Goal: Information Seeking & Learning: Learn about a topic

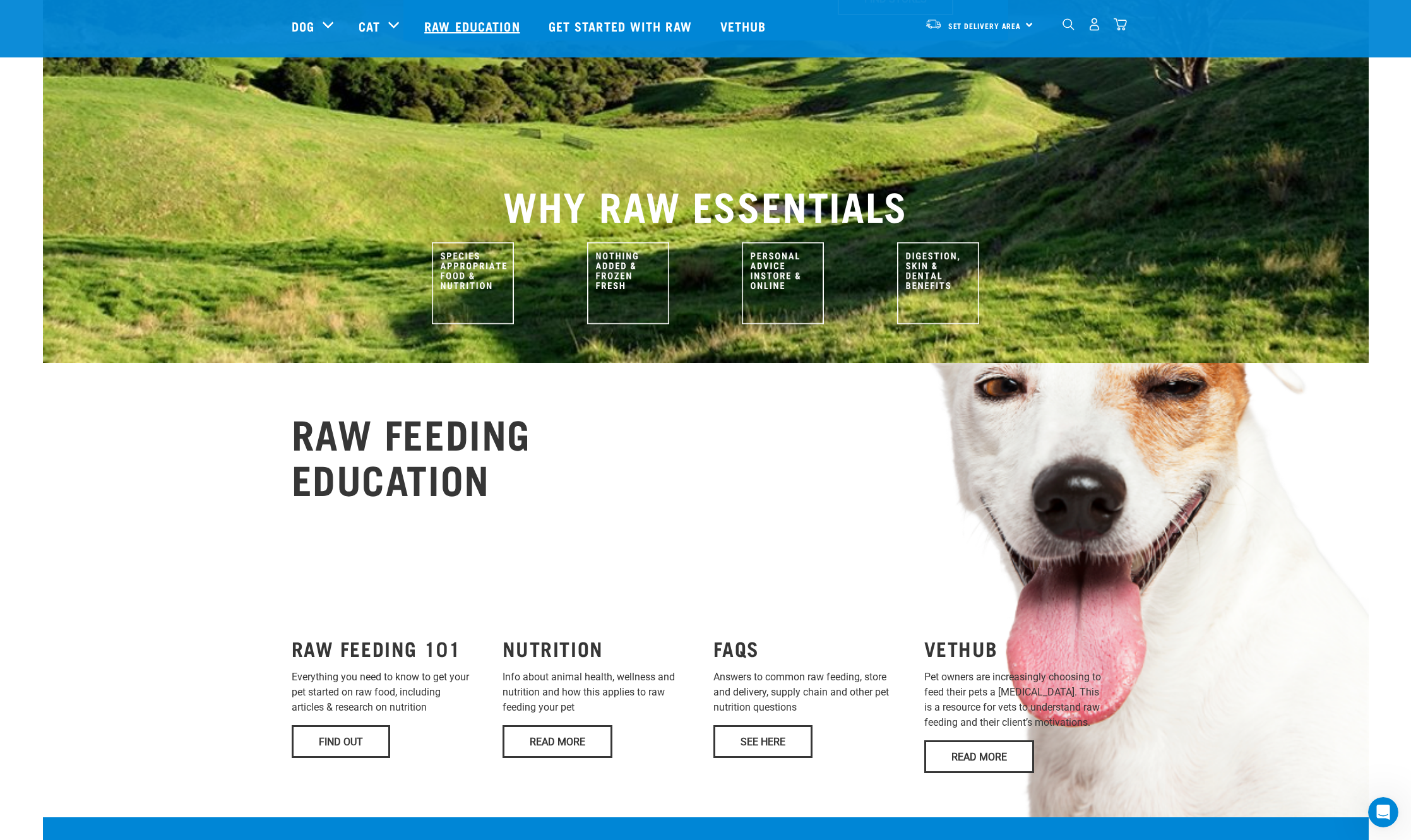
scroll to position [379, 0]
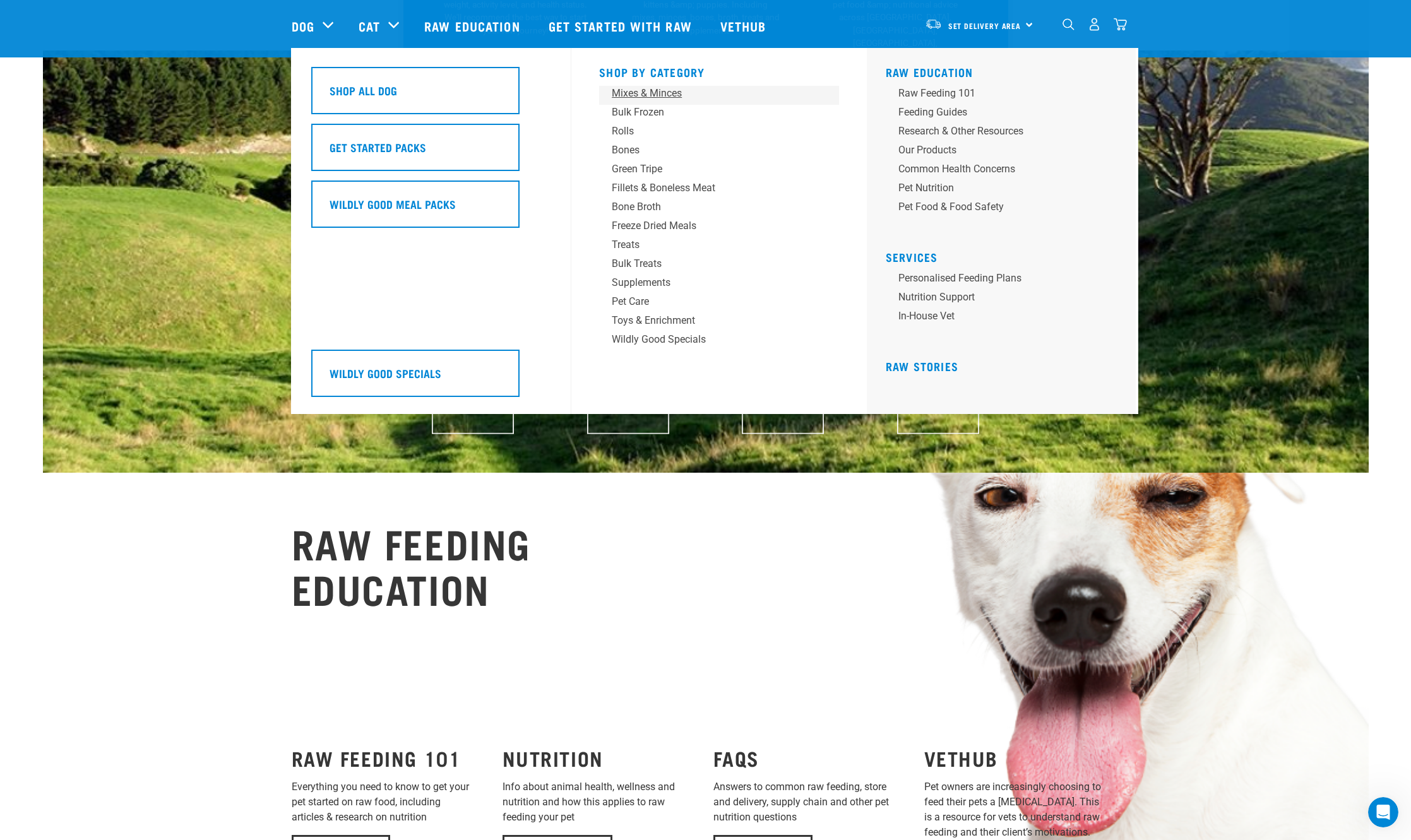
click at [676, 91] on div "Mixes & Minces" at bounding box center [710, 93] width 197 height 15
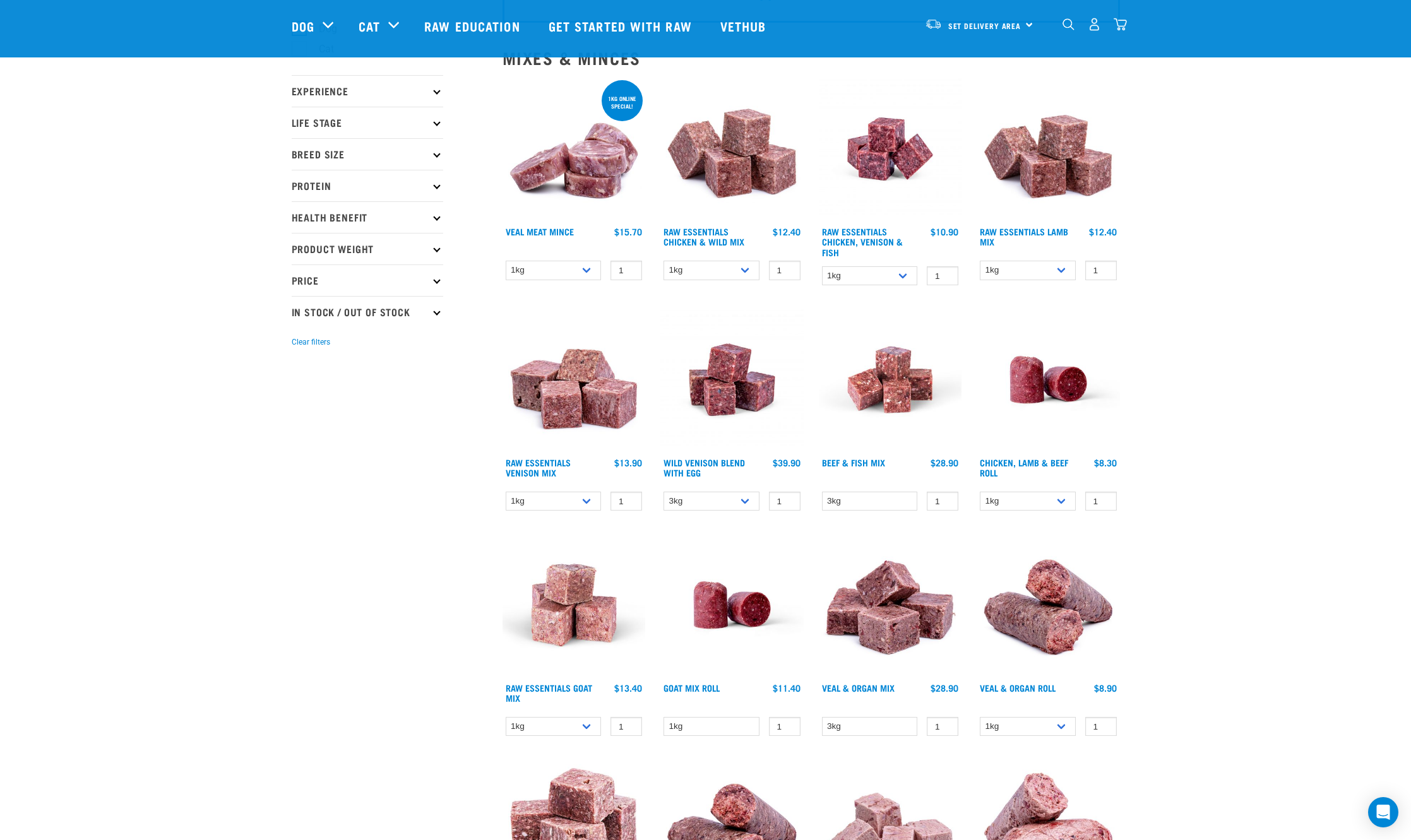
scroll to position [126, 0]
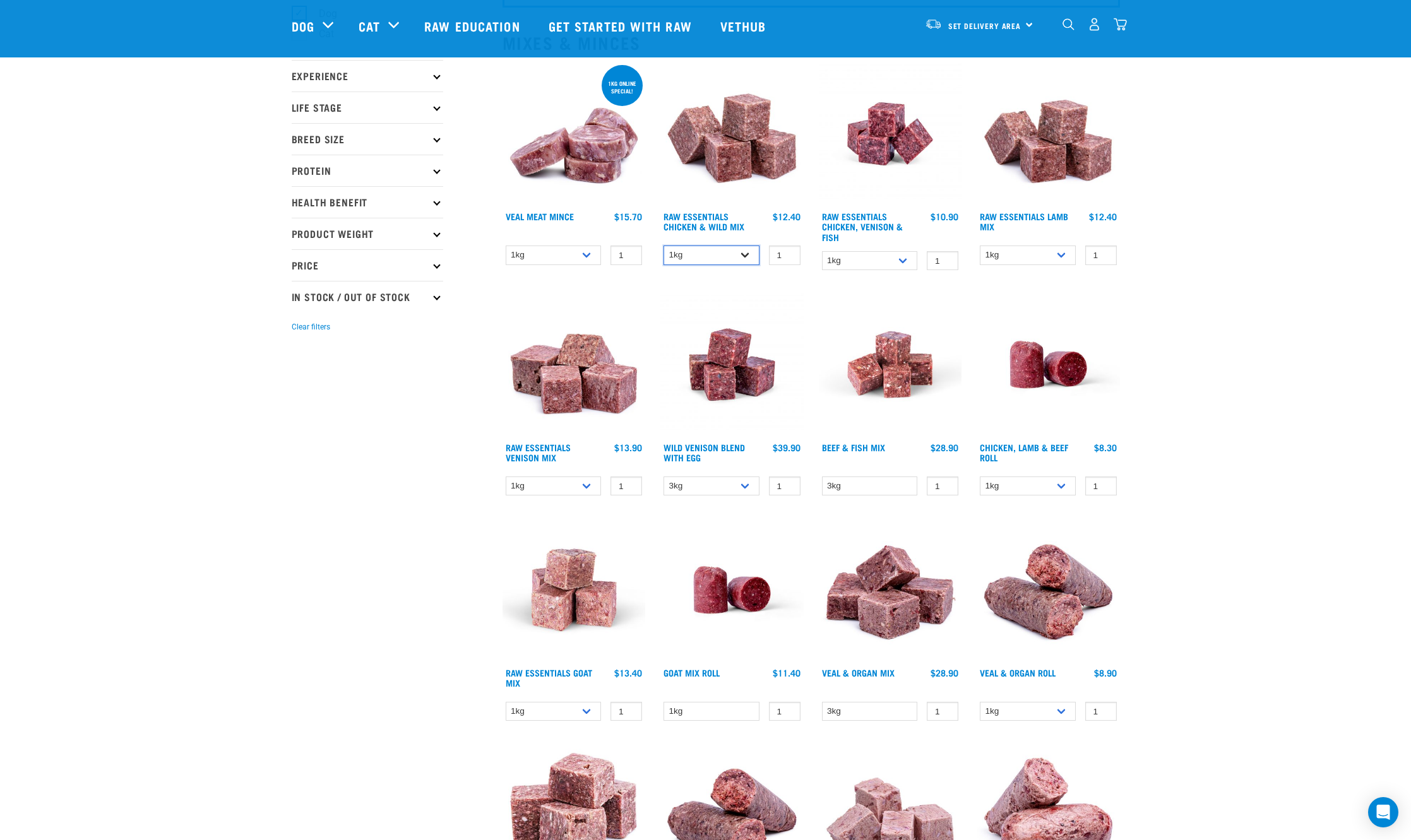
click at [747, 254] on select "1kg 3kg Bulk (20kg)" at bounding box center [711, 255] width 96 height 19
select select "731"
click at [663, 245] on select "1kg 3kg Bulk (20kg)" at bounding box center [711, 255] width 96 height 19
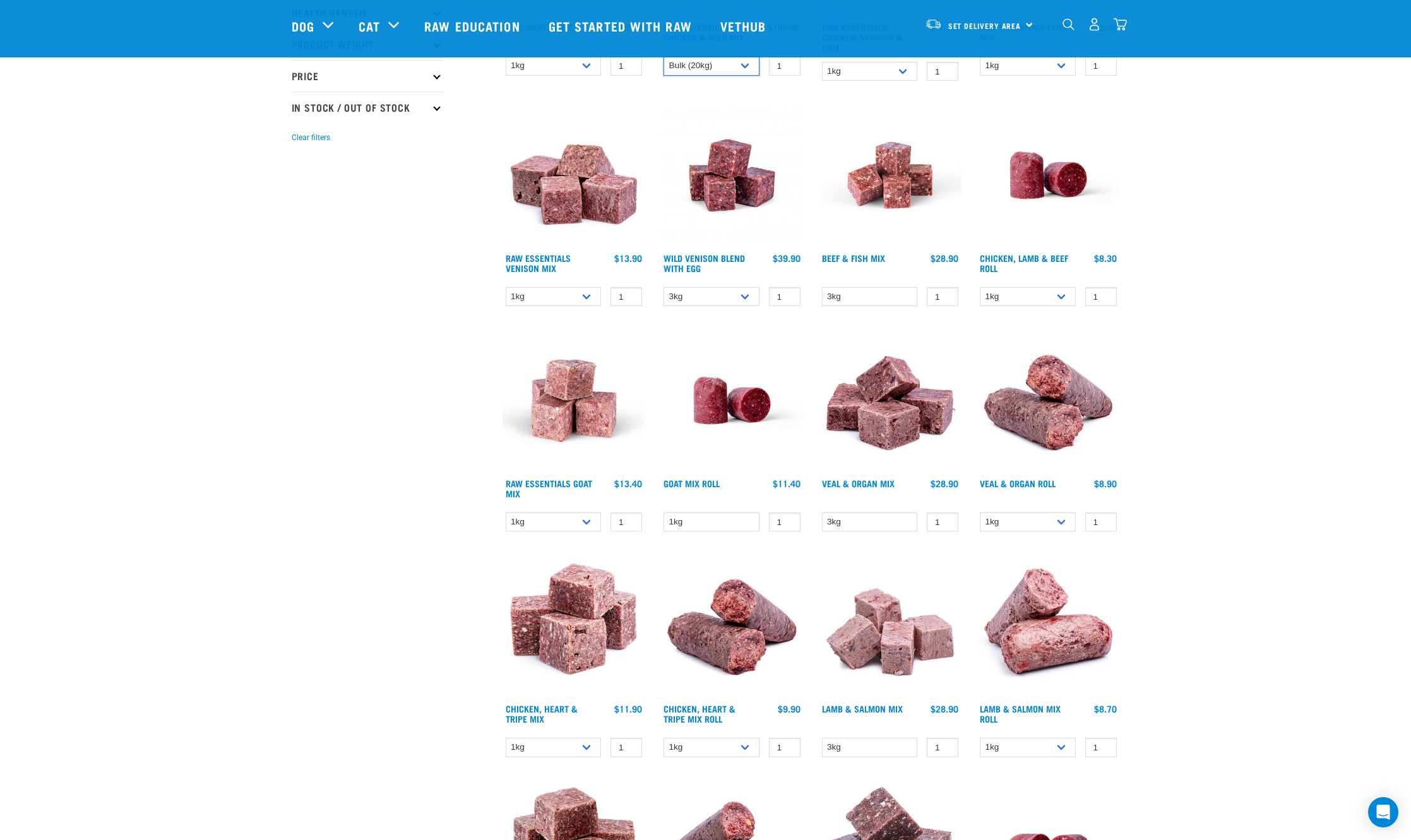
scroll to position [0, 0]
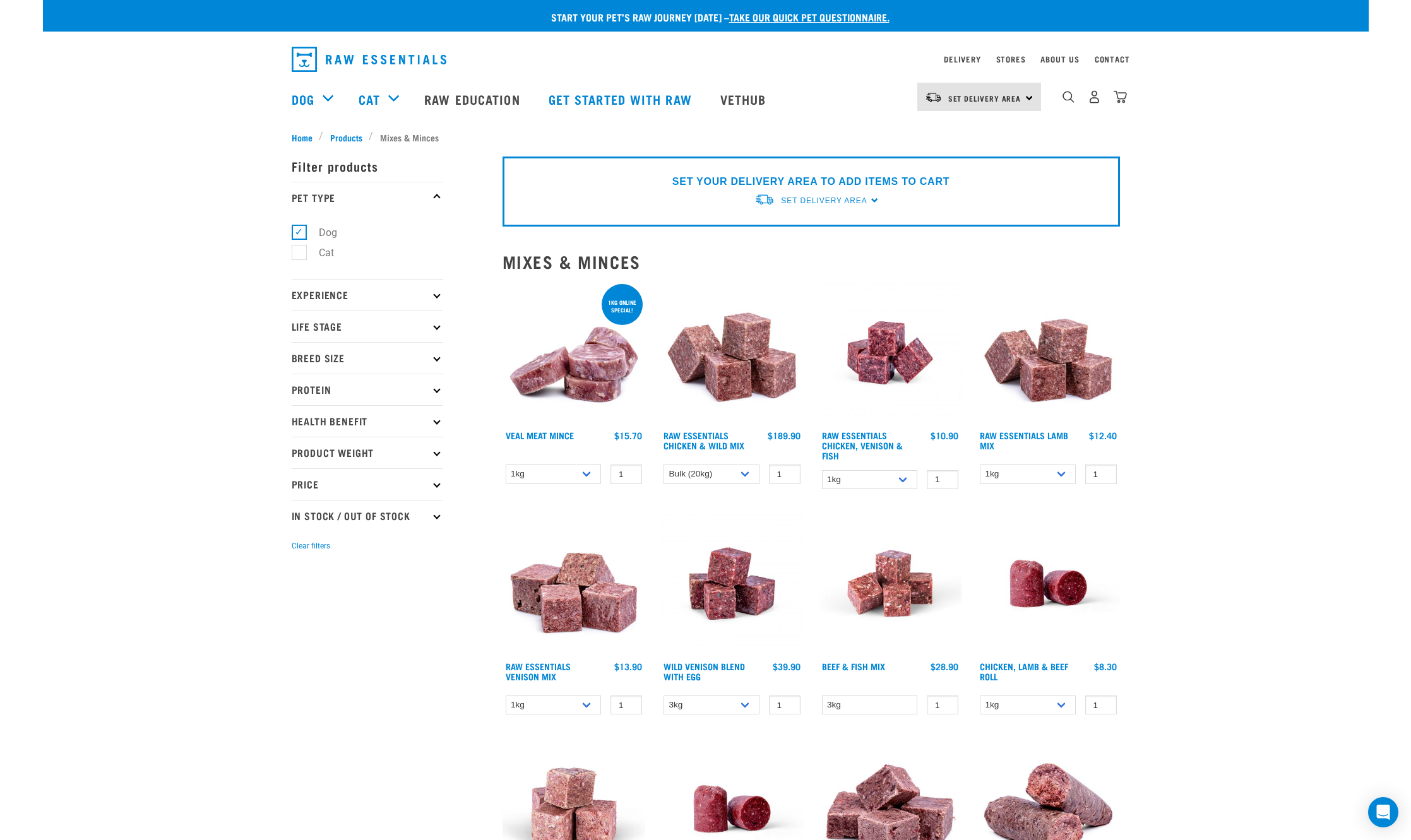
click at [437, 361] on icon at bounding box center [437, 357] width 7 height 7
click at [369, 386] on label "Small Dogs" at bounding box center [337, 392] width 77 height 16
click at [300, 386] on input "Small Dogs" at bounding box center [295, 390] width 9 height 9
checkbox input "true"
click at [438, 330] on p "Life Stage" at bounding box center [367, 326] width 151 height 31
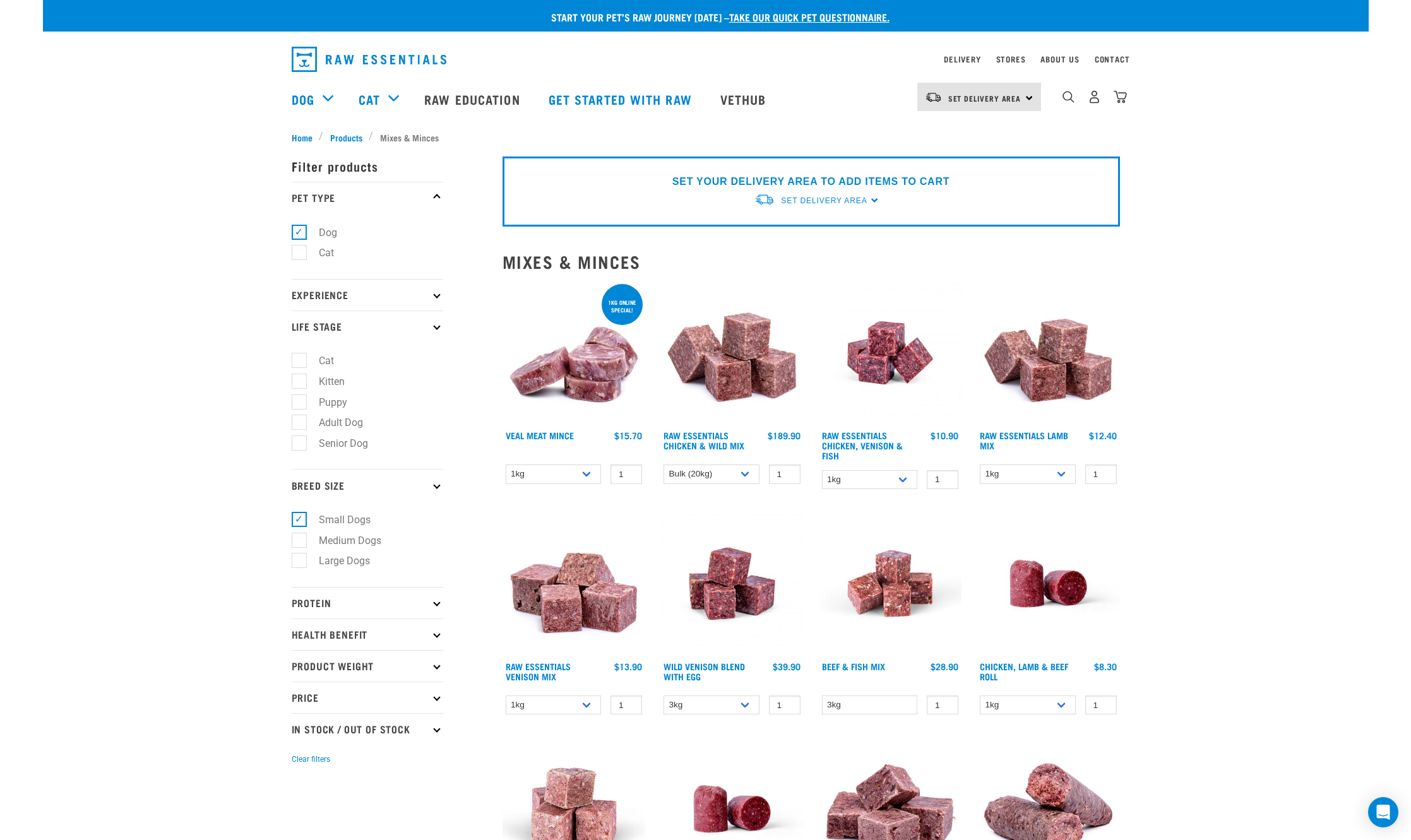
click at [329, 403] on label "Puppy" at bounding box center [325, 402] width 54 height 16
click at [300, 403] on input "Puppy" at bounding box center [295, 400] width 9 height 9
checkbox input "true"
click at [438, 295] on icon at bounding box center [437, 294] width 7 height 7
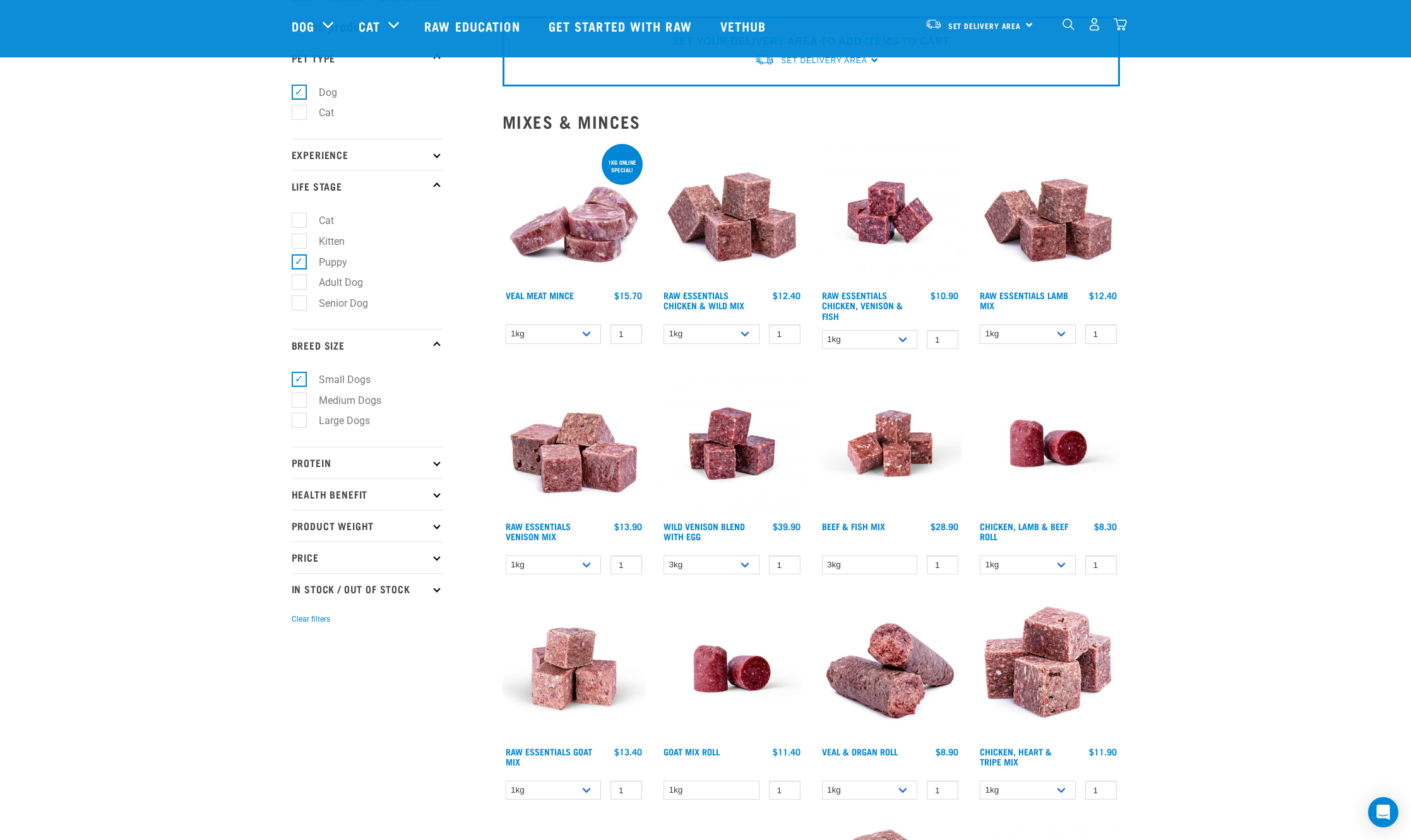
scroll to position [63, 0]
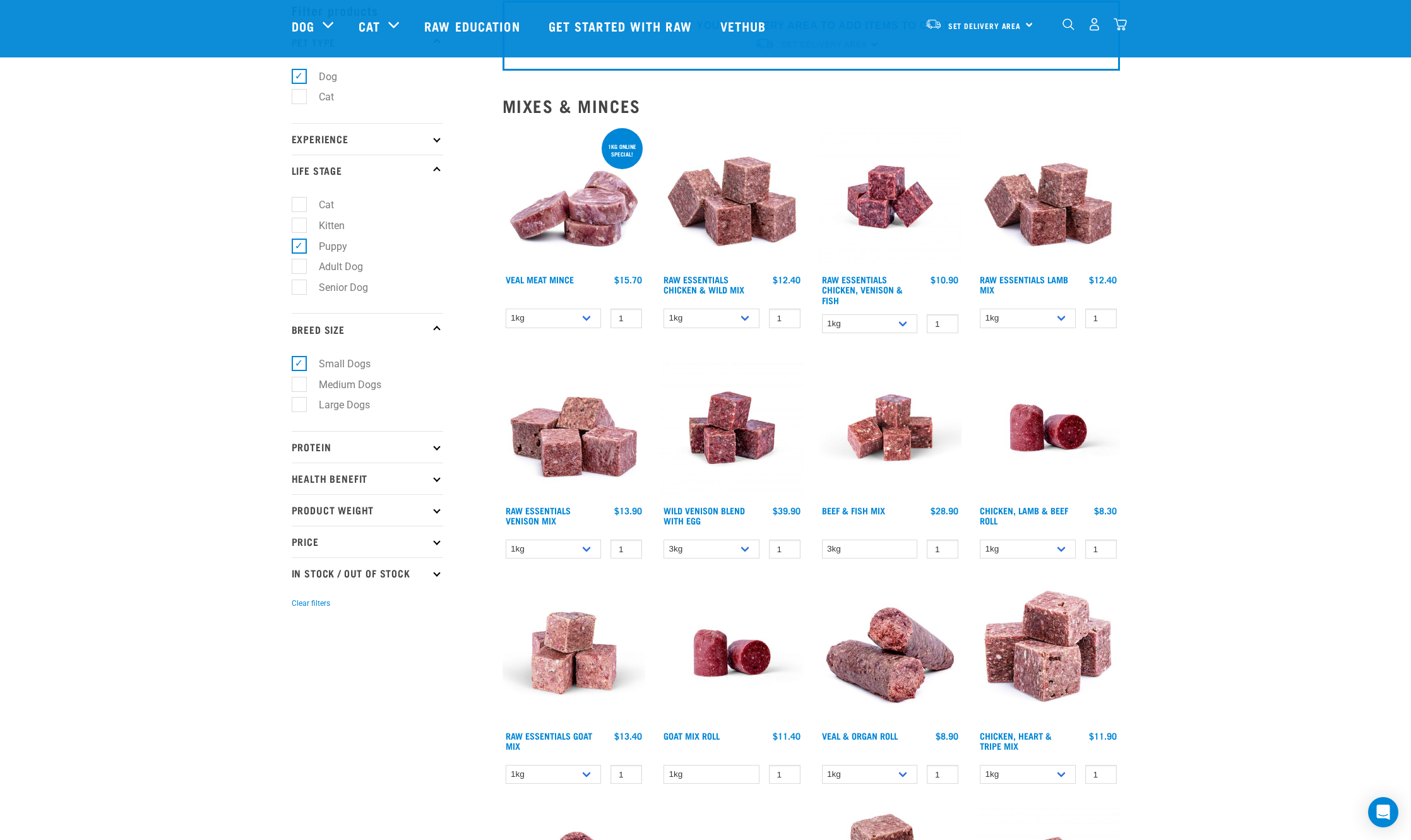
click at [439, 141] on icon at bounding box center [437, 138] width 7 height 7
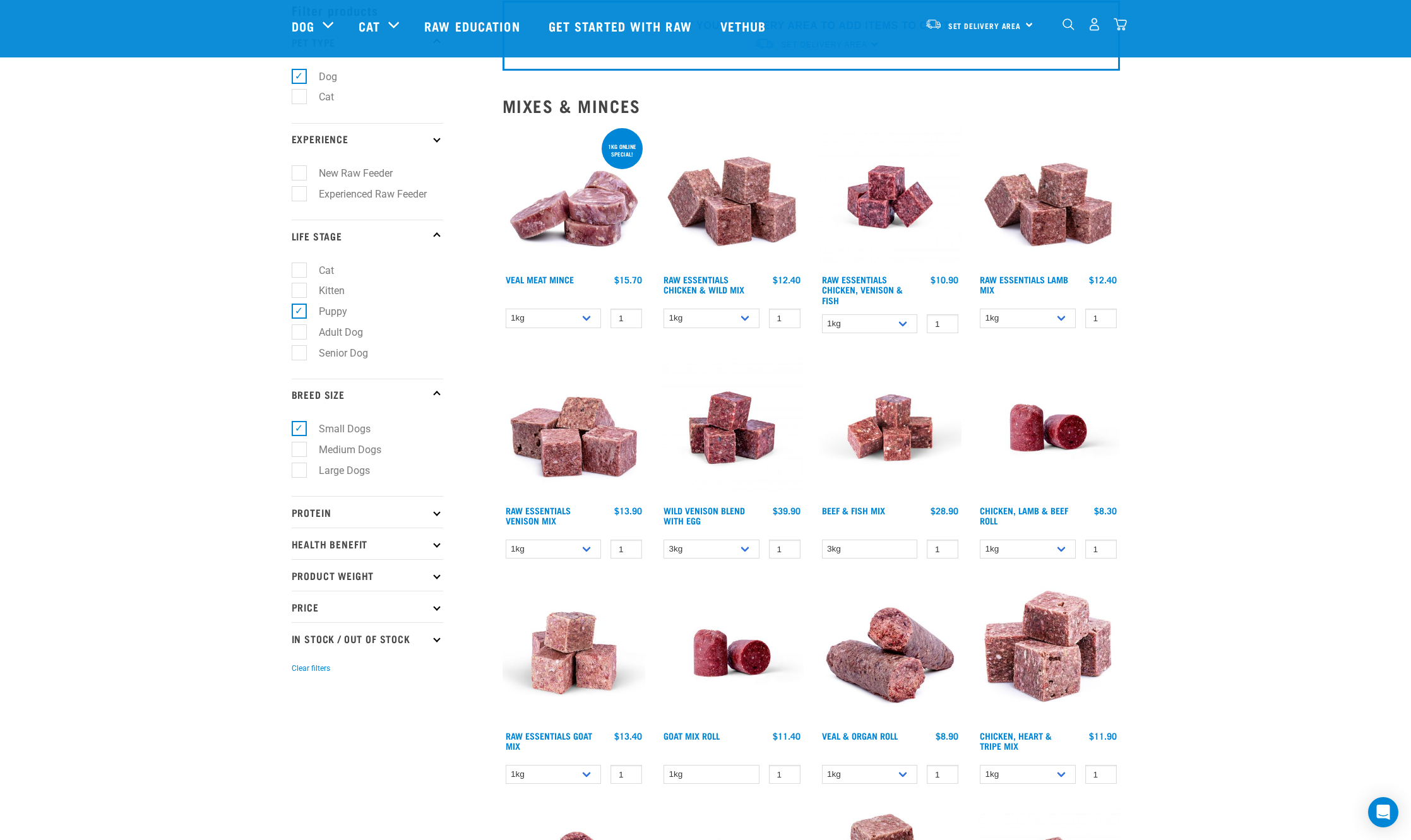
click at [346, 181] on label "New Raw Feeder" at bounding box center [348, 173] width 99 height 16
click at [300, 175] on input "New Raw Feeder" at bounding box center [295, 171] width 9 height 9
checkbox input "true"
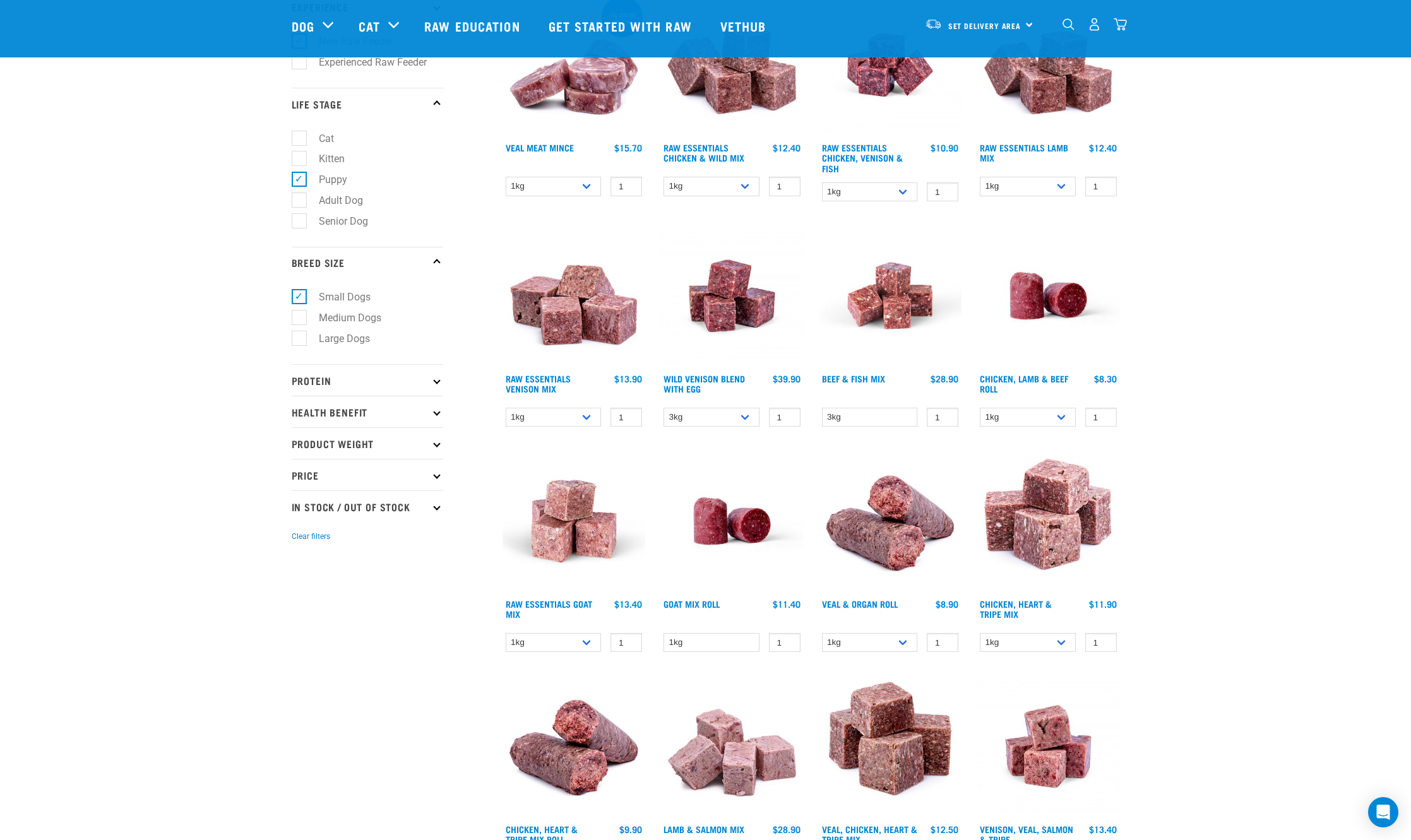
scroll to position [305, 0]
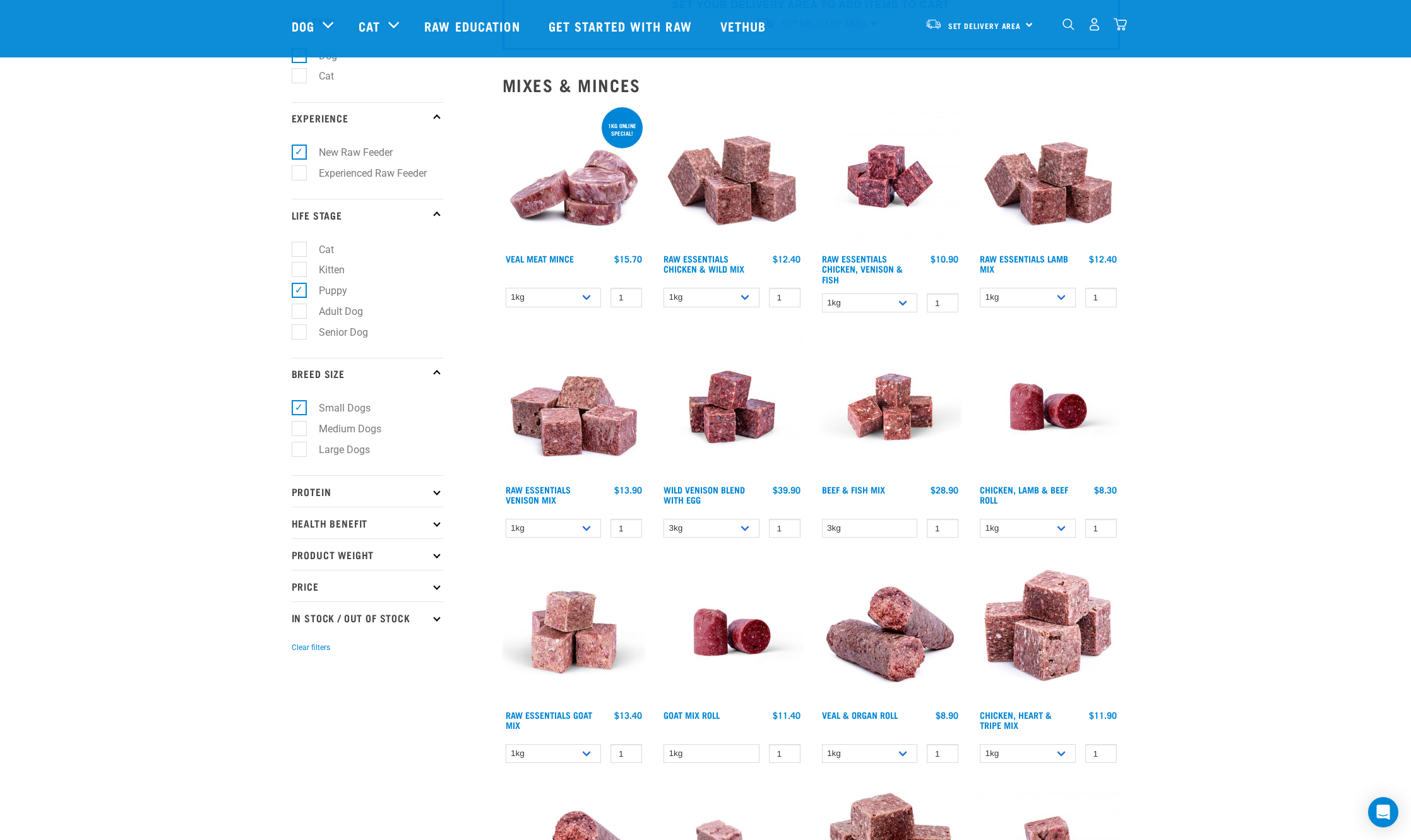
scroll to position [189, 0]
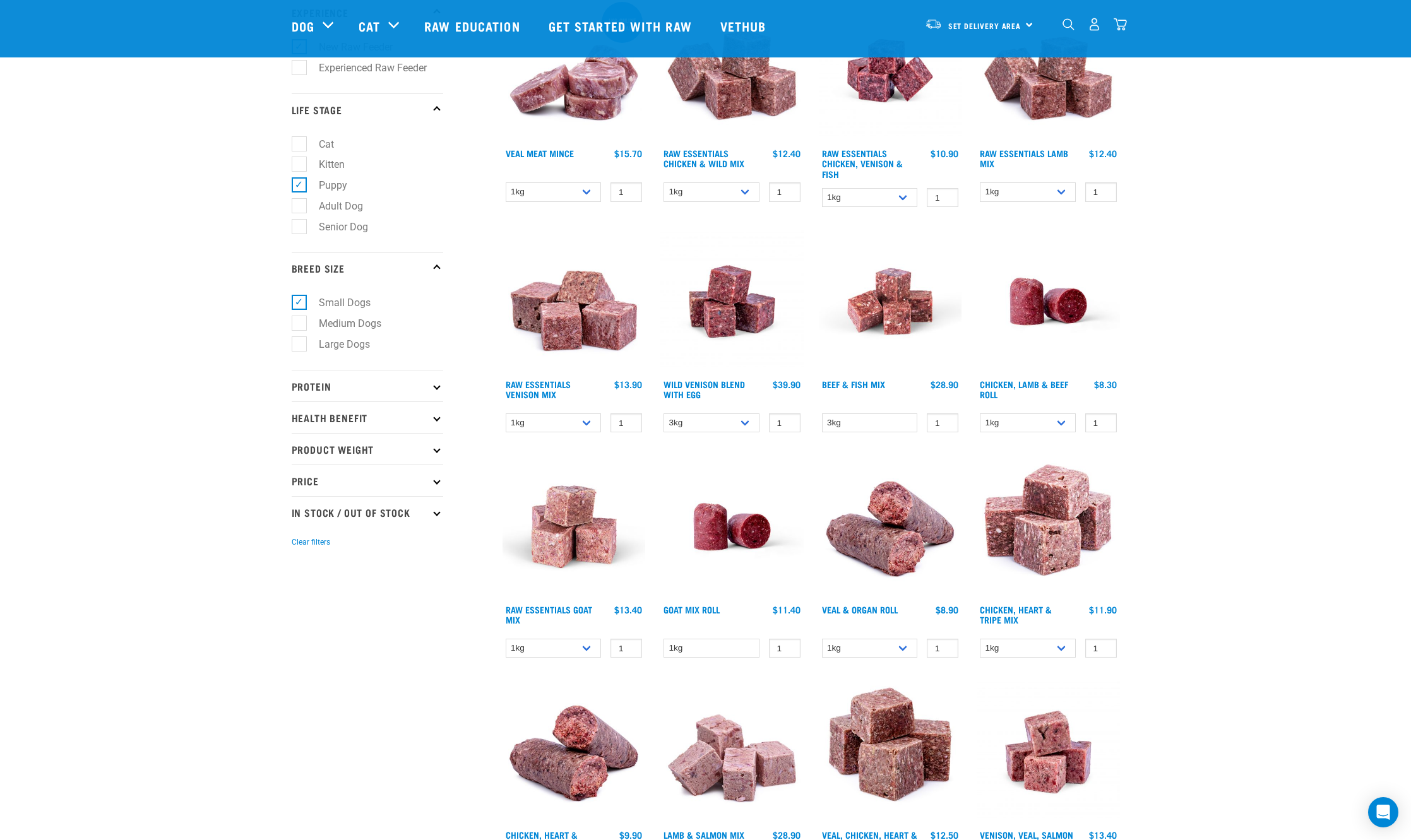
click at [445, 392] on div "× Filter products Pet Type Dog Cat Experience New Raw Feeder Experienced Raw Fe…" at bounding box center [389, 854] width 211 height 2000
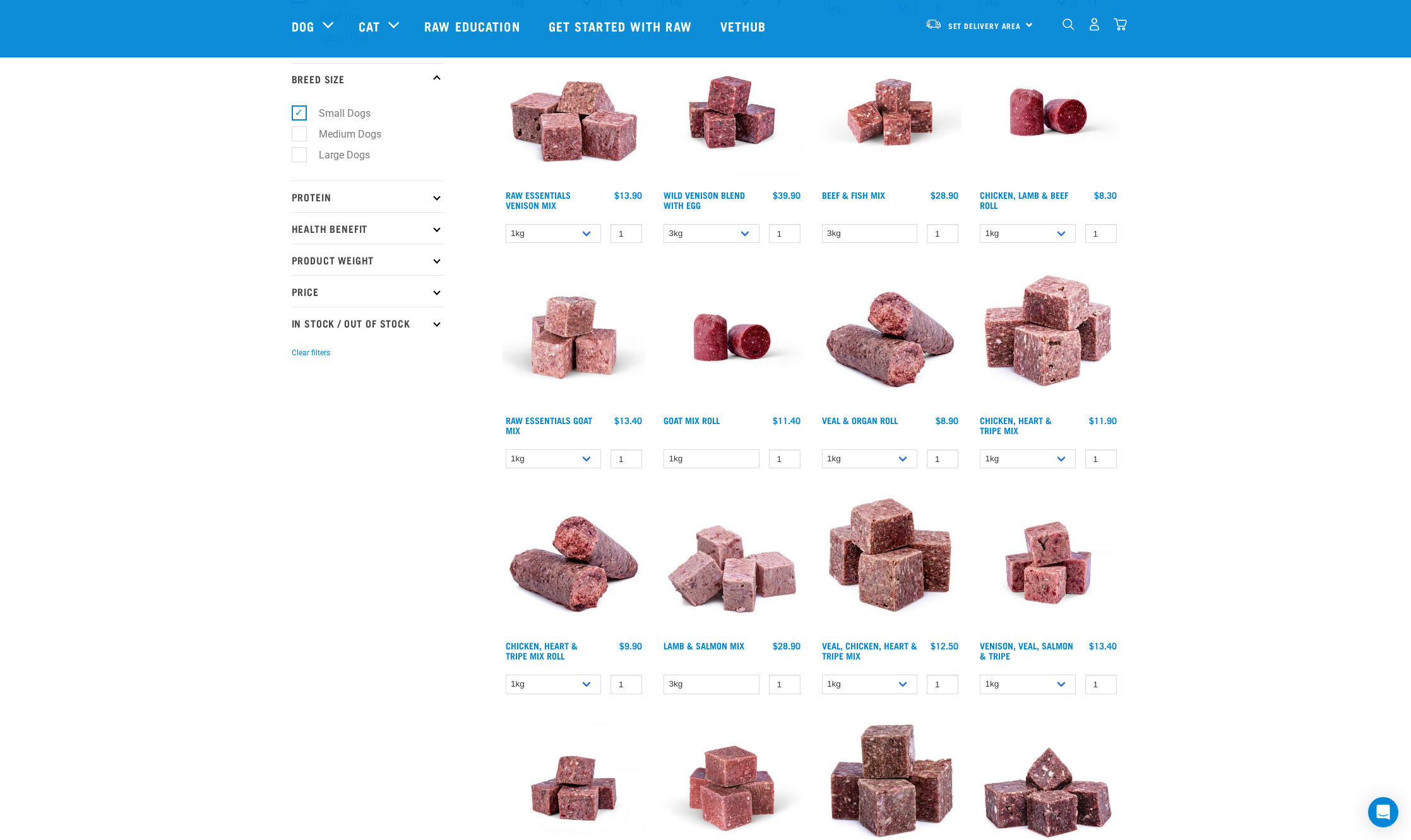
scroll to position [252, 0]
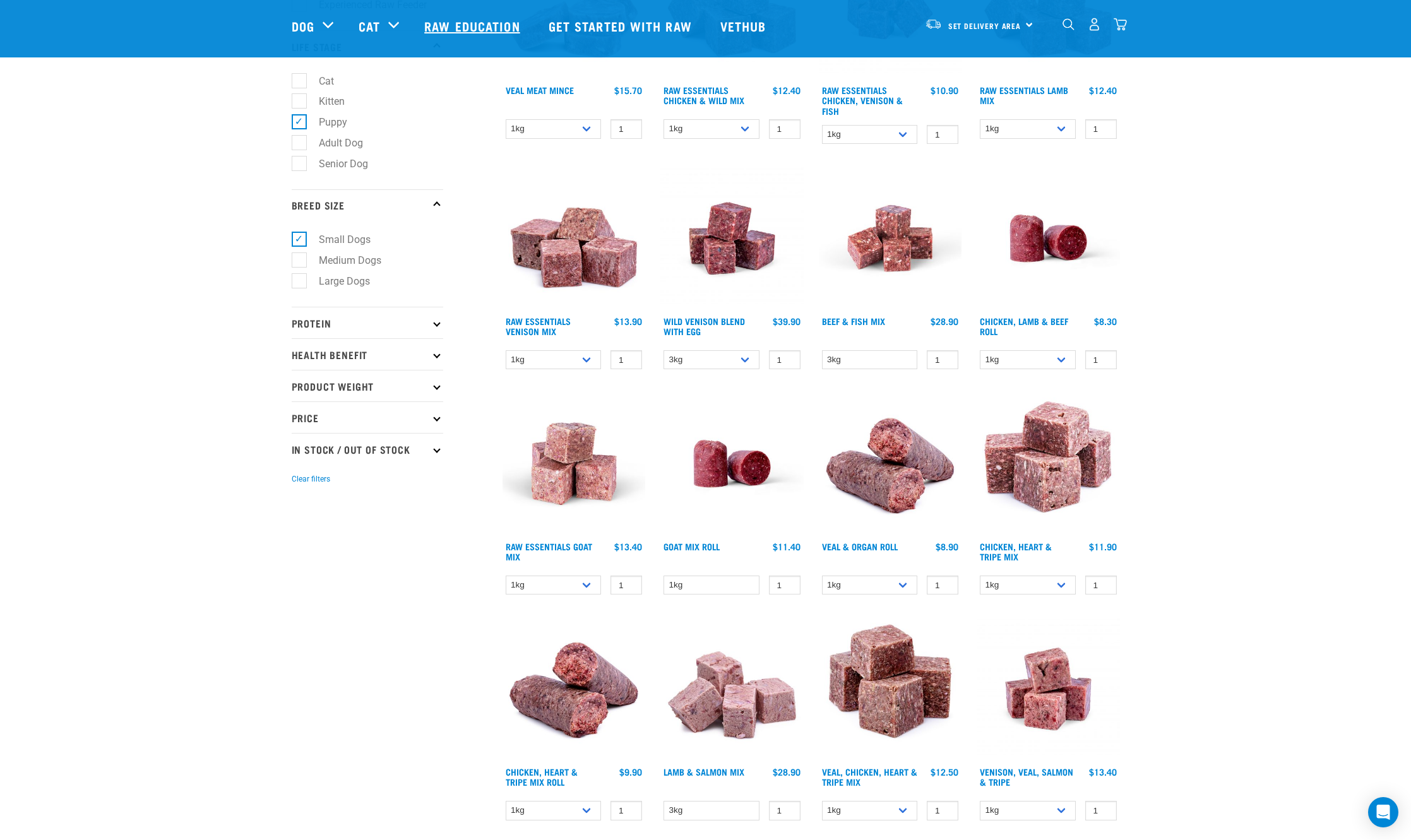
click at [505, 22] on link "Raw Education" at bounding box center [473, 26] width 124 height 51
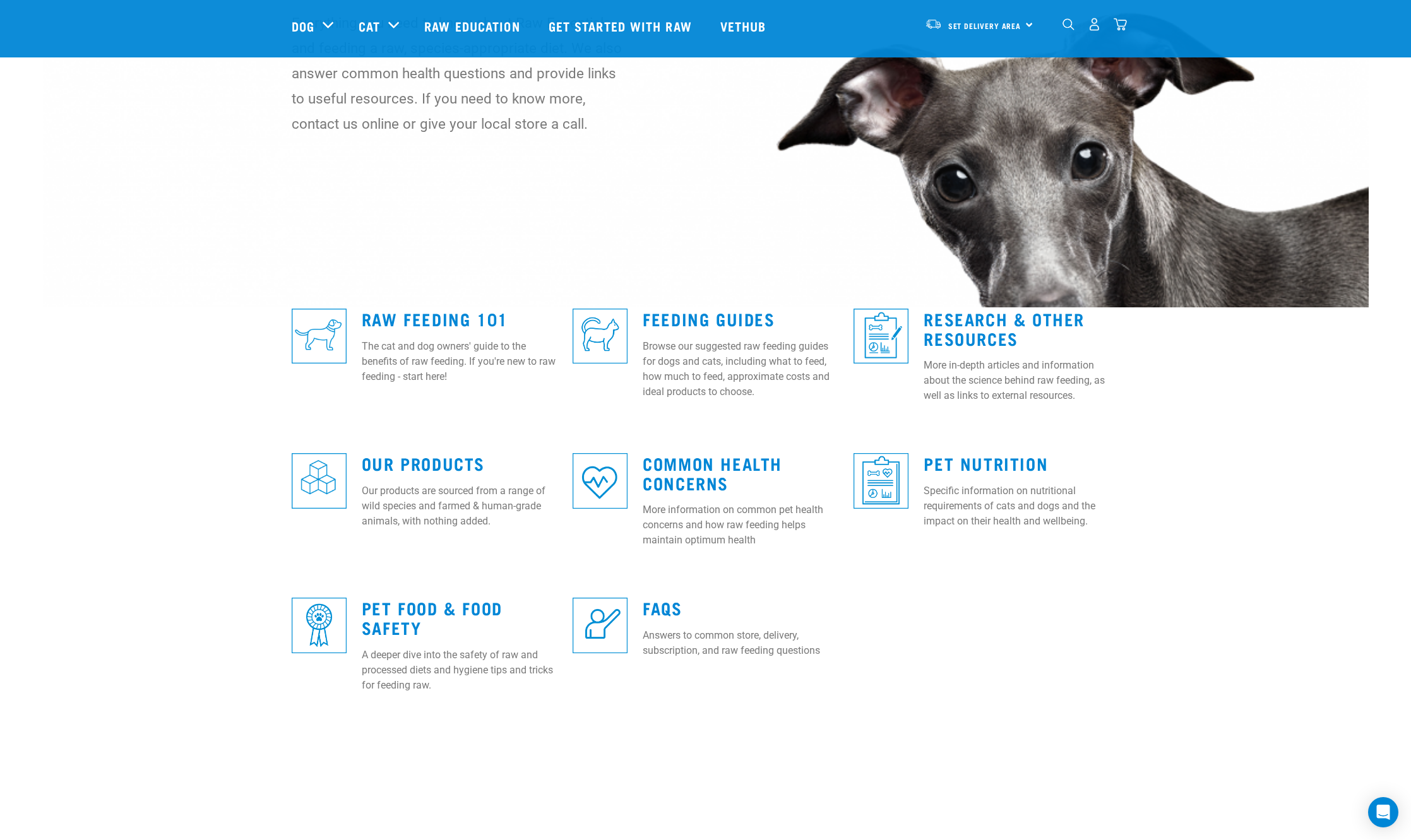
scroll to position [126, 0]
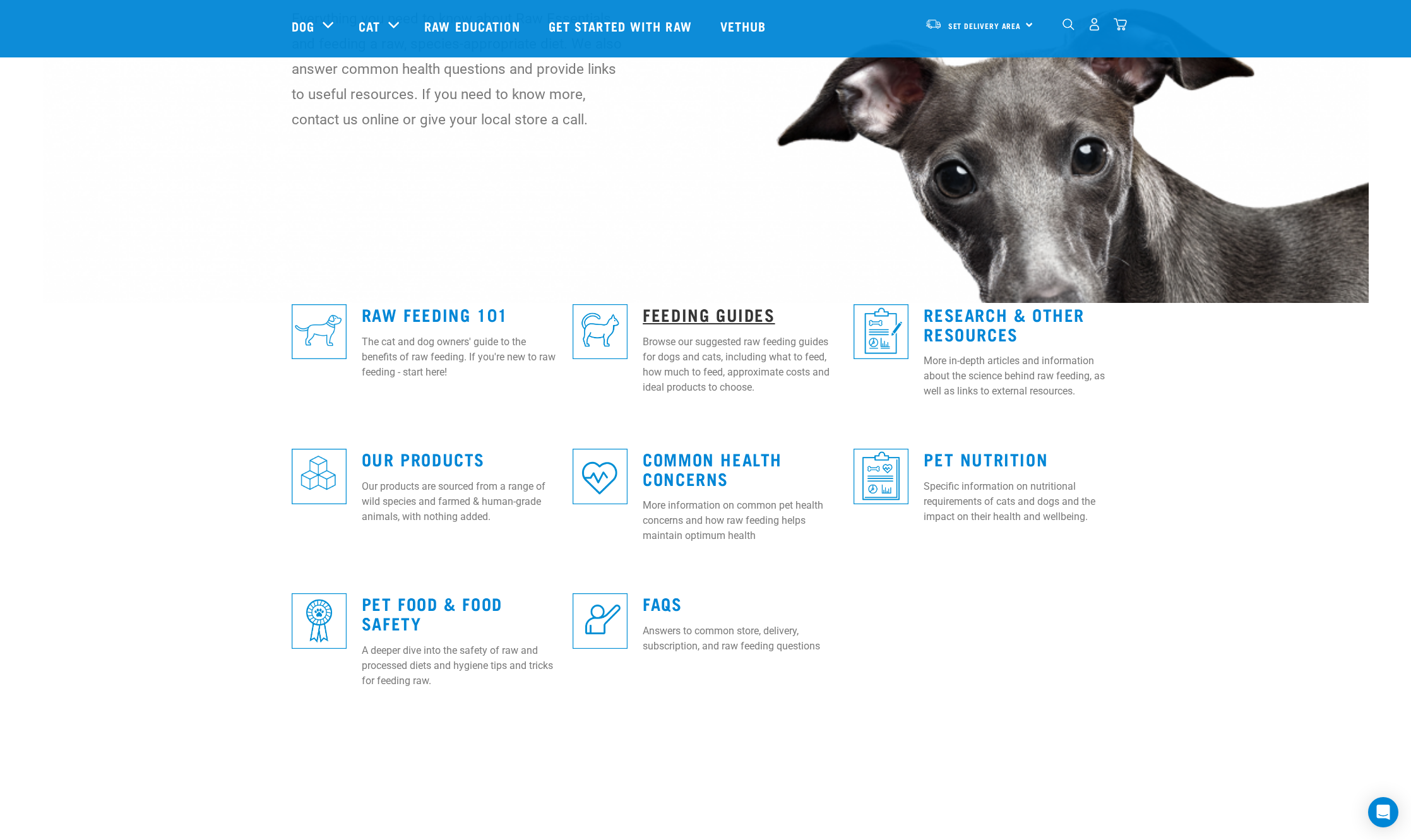
click at [699, 319] on link "Feeding Guides" at bounding box center [709, 314] width 132 height 9
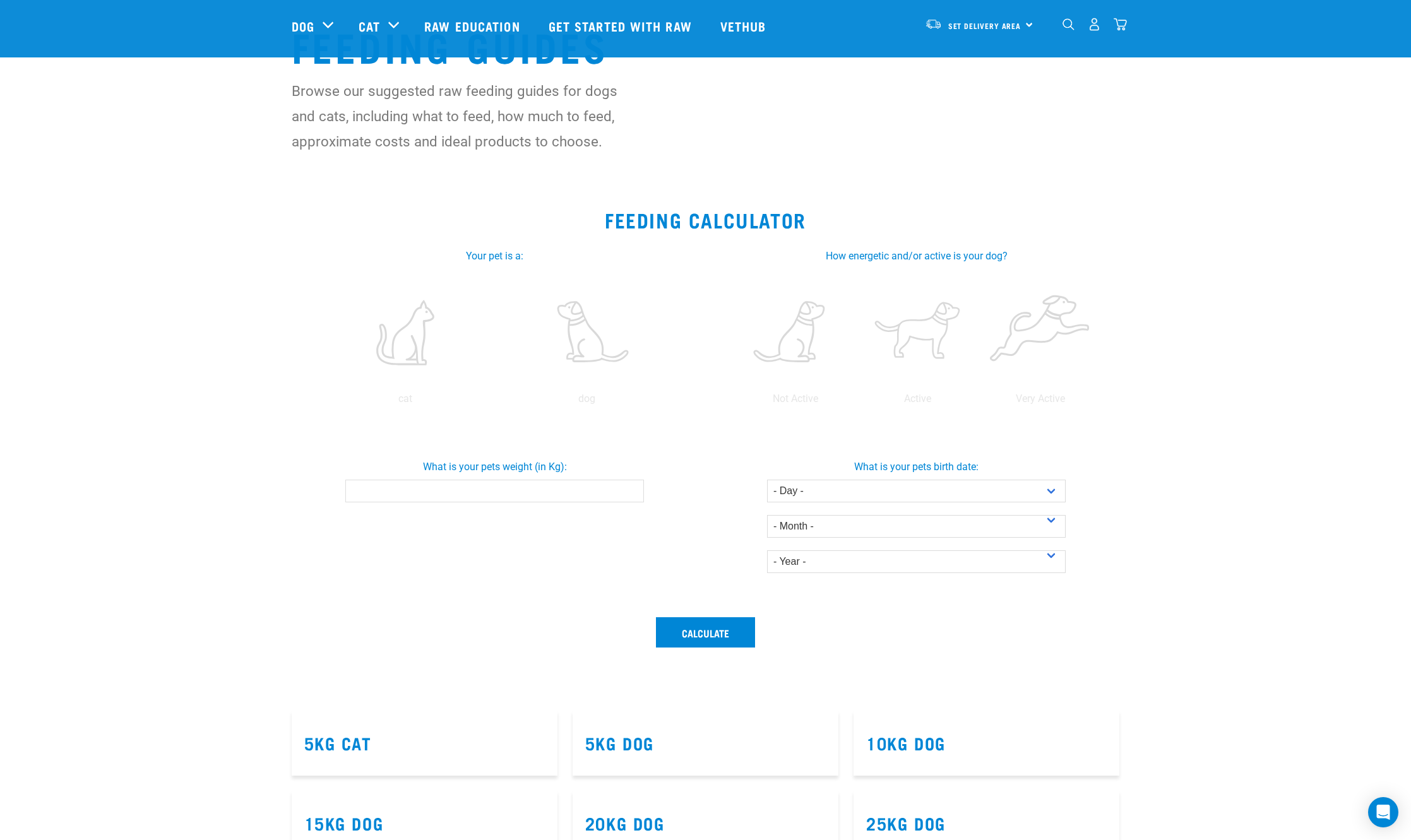
scroll to position [126, 0]
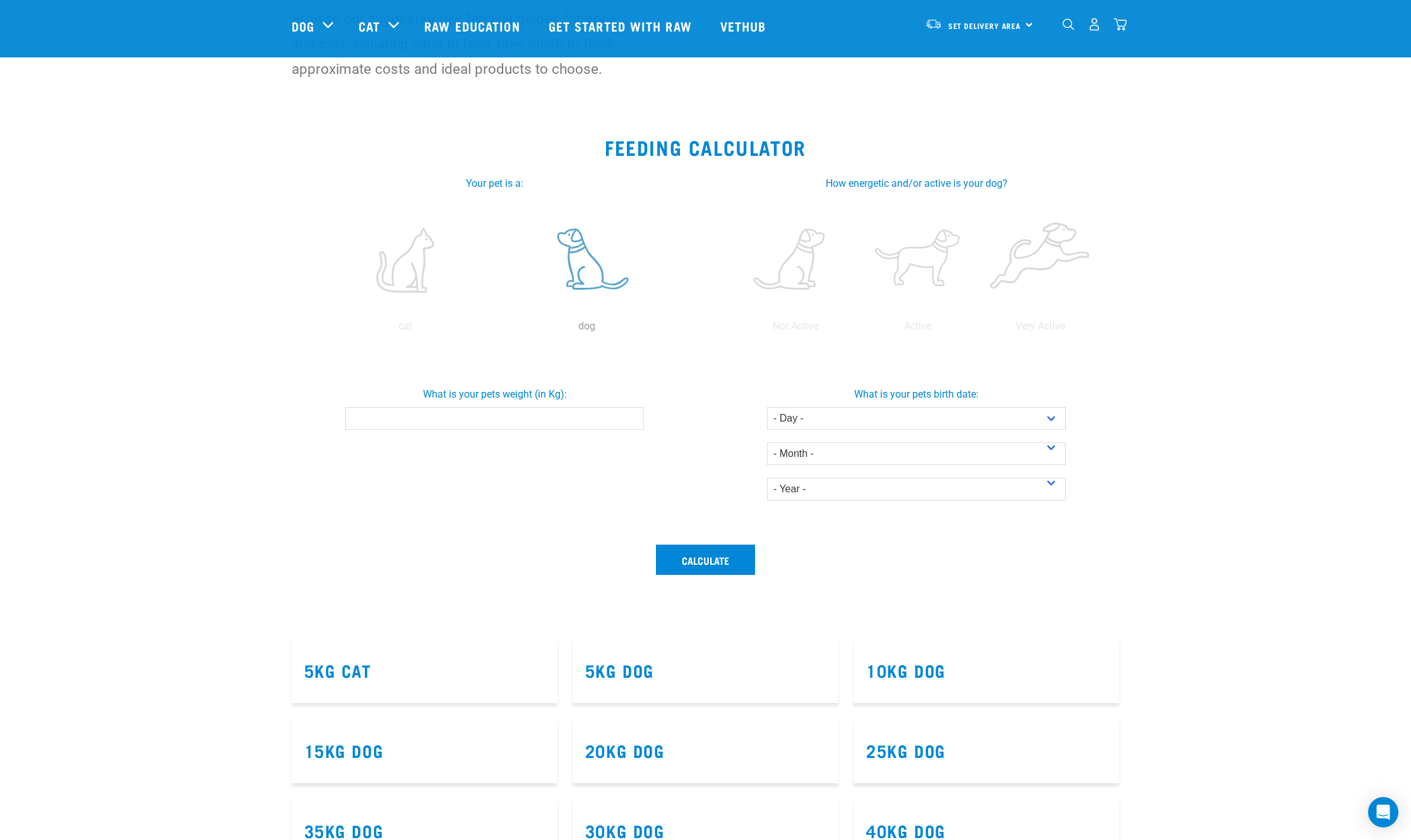
click at [570, 267] on label at bounding box center [587, 260] width 176 height 108
click at [497, 330] on input "radio" at bounding box center [497, 330] width 0 height 0
click at [560, 416] on input "What is your pets weight (in Kg):" at bounding box center [494, 418] width 299 height 23
click at [631, 422] on input "-0.1" at bounding box center [494, 418] width 299 height 23
click at [632, 414] on input "0" at bounding box center [494, 418] width 299 height 23
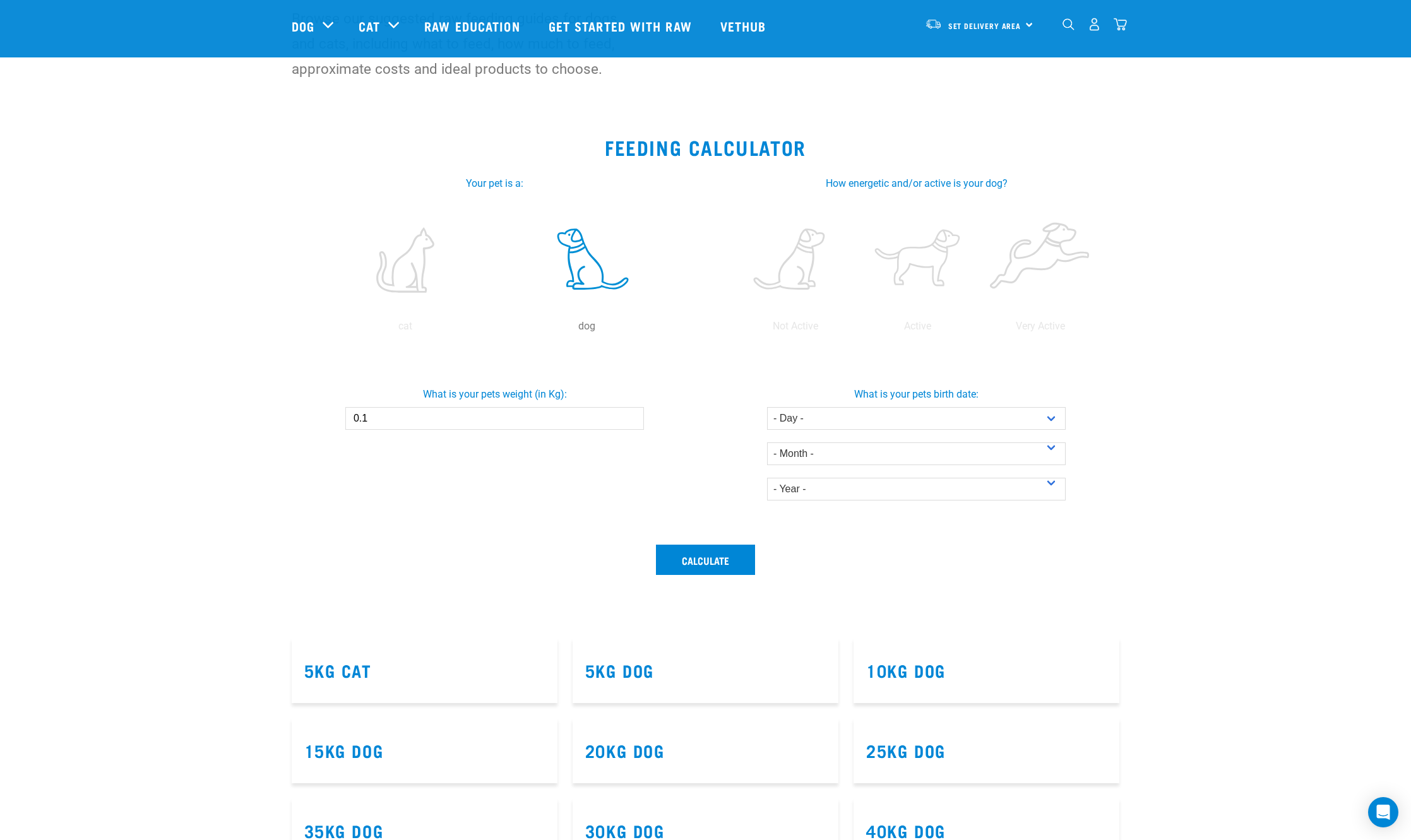
click at [632, 414] on input "0.1" at bounding box center [494, 418] width 299 height 23
click at [632, 414] on input "0.2" at bounding box center [494, 418] width 299 height 23
click at [632, 414] on input "0.3" at bounding box center [494, 418] width 299 height 23
click at [632, 414] on input "0.4" at bounding box center [494, 418] width 299 height 23
click at [632, 414] on input "0.5" at bounding box center [494, 418] width 299 height 23
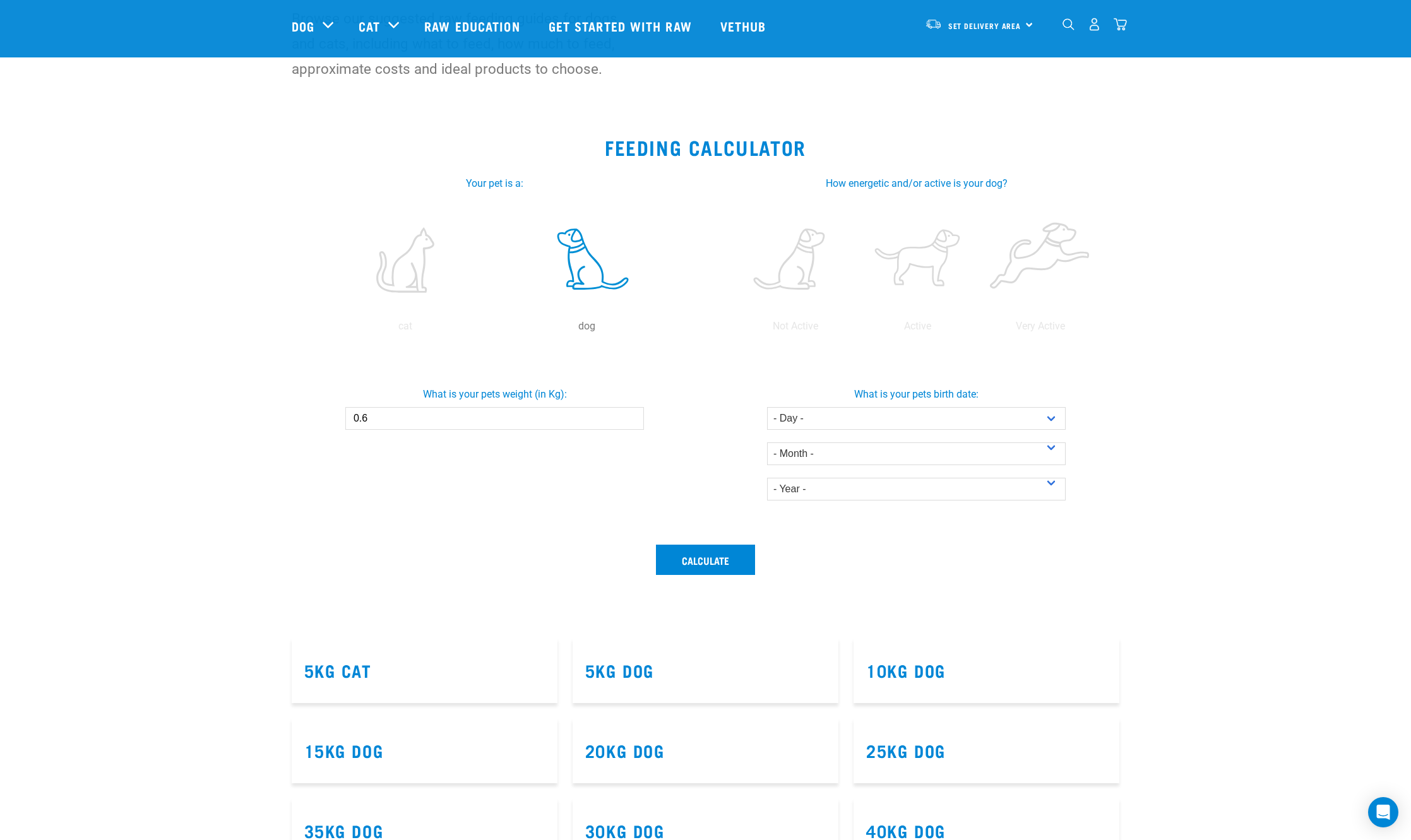
click at [632, 414] on input "0.6" at bounding box center [494, 418] width 299 height 23
click at [632, 414] on input "0.7" at bounding box center [494, 418] width 299 height 23
type input "0.8"
click at [632, 414] on input "0.8" at bounding box center [494, 418] width 299 height 23
click at [992, 415] on select "- Day - 1 2 3 4 5 6 7 8 9 10 11 12 13 14 15 16 17 18 19 20 21 22 23 24 25 26 27" at bounding box center [916, 418] width 299 height 23
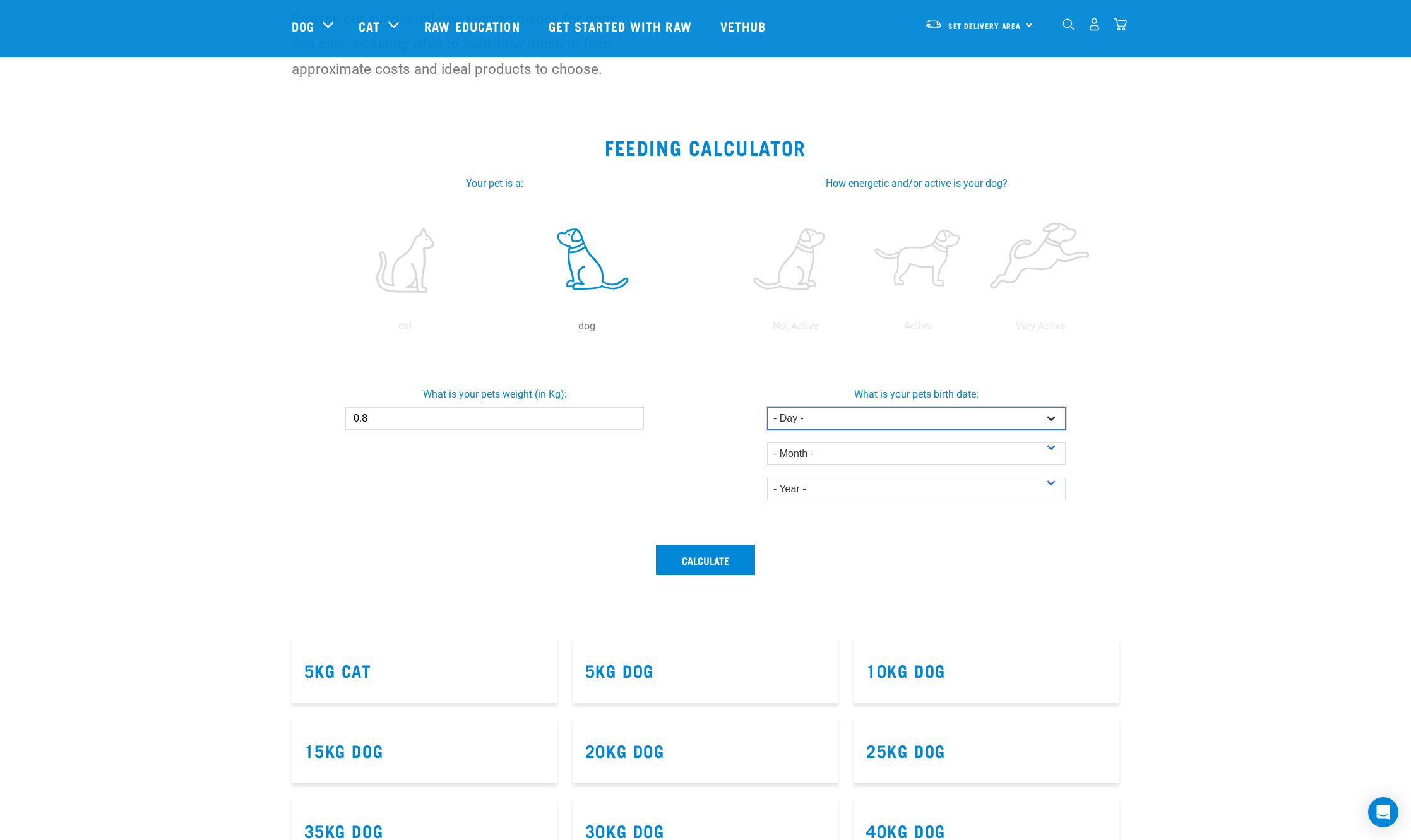
select select "14"
click at [767, 407] on select "- Day - 1 2 3 4 5 6 7 8 9 10 11 12 13 14 15 16 17 18 19 20 21 22 23 24 25 26 27" at bounding box center [916, 418] width 299 height 23
click at [853, 460] on select "- Month - January February March April May June July August September October N…" at bounding box center [916, 454] width 299 height 23
select select "April"
click at [767, 443] on select "- Month - January February March April May June July August September October N…" at bounding box center [916, 454] width 299 height 23
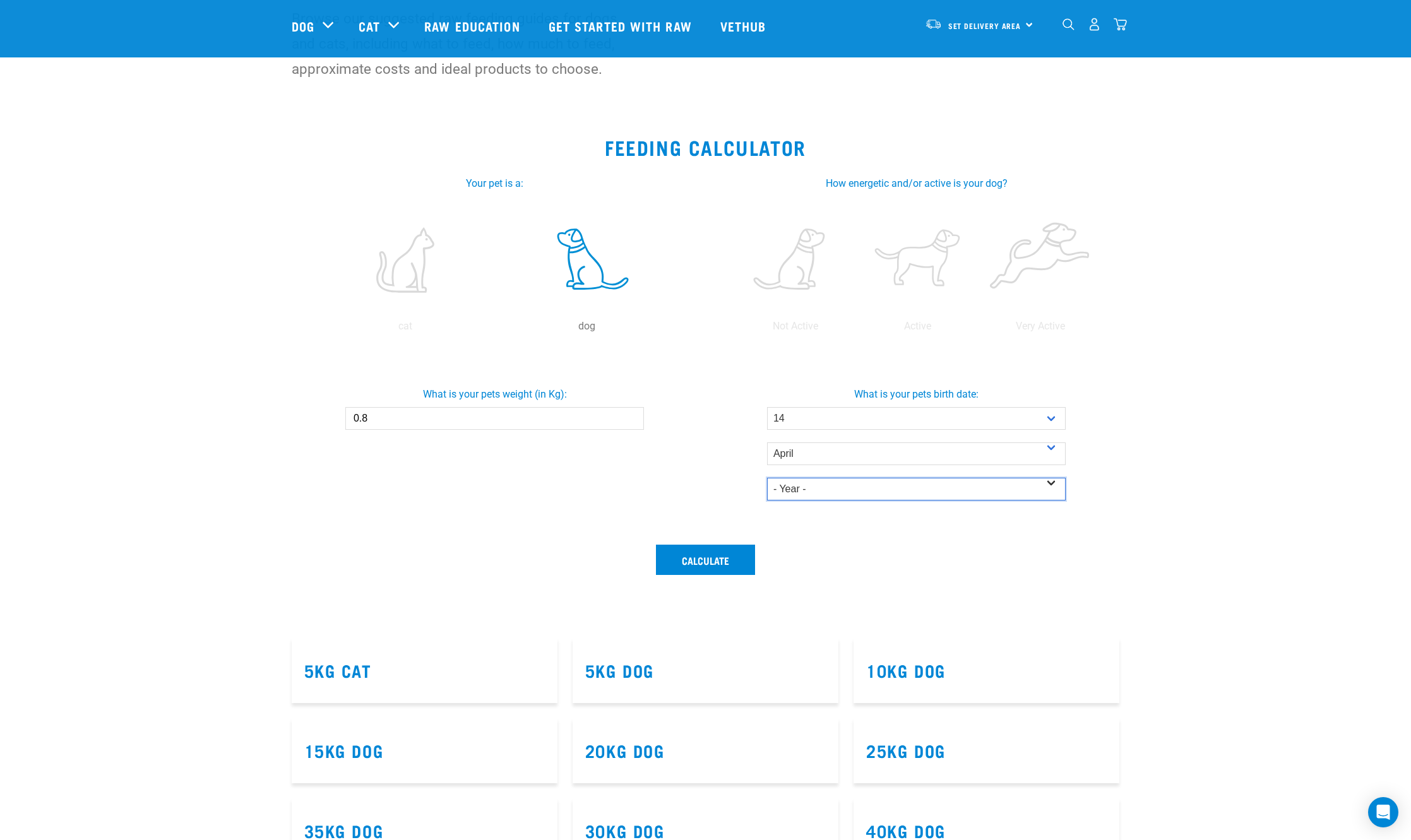
click at [845, 496] on select "- Year - 2025 2024 2023 2022 2021 2020 2019 2018 2017 2016 2015 2014" at bounding box center [916, 489] width 299 height 23
select select "2025"
click at [767, 478] on select "- Year - 2025 2024 2023 2022 2021 2020 2019 2018 2017 2016 2015 2014" at bounding box center [916, 489] width 299 height 23
click at [717, 549] on button "Calculate" at bounding box center [706, 559] width 99 height 30
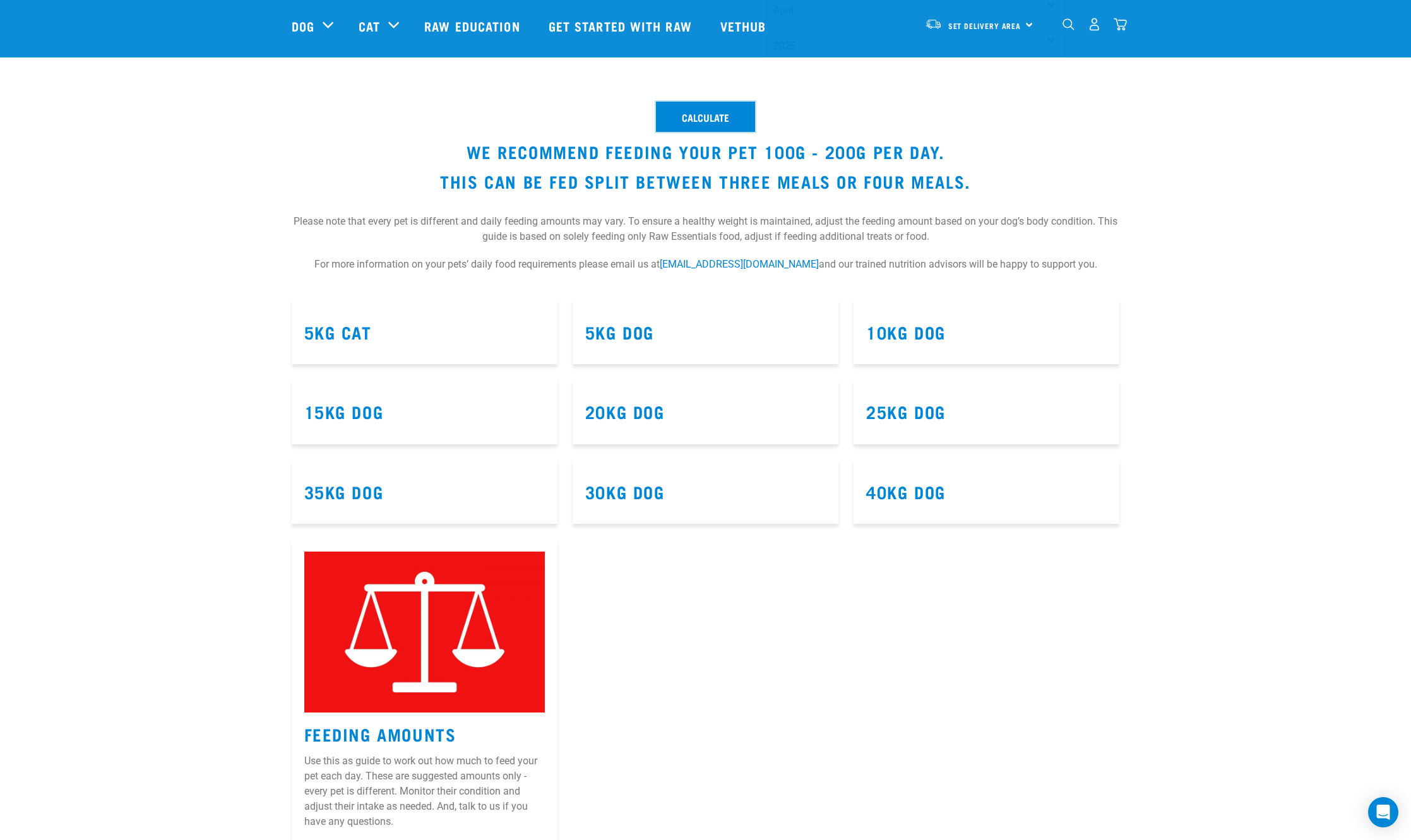
scroll to position [568, 0]
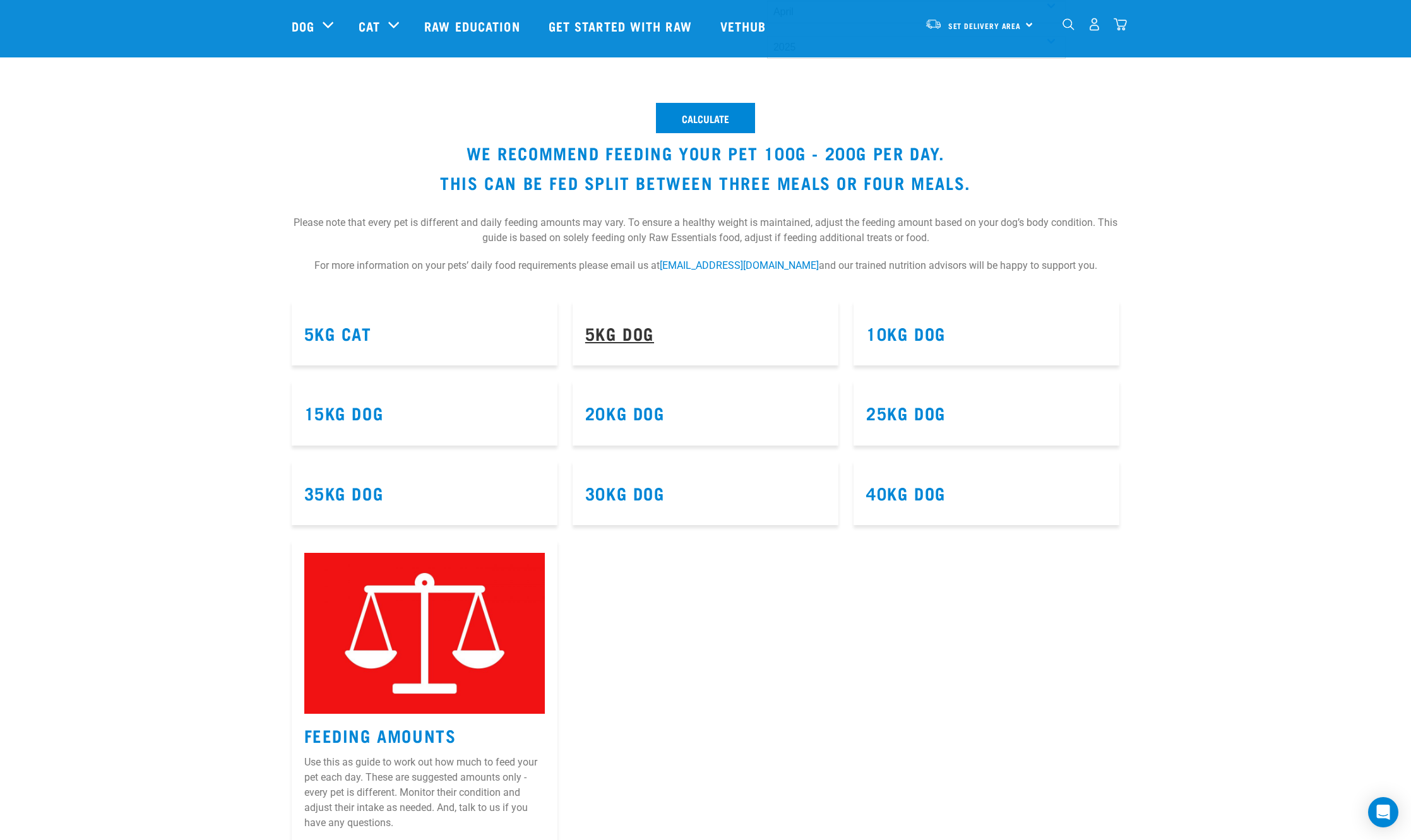
click at [638, 337] on link "5kg Dog" at bounding box center [620, 333] width 69 height 9
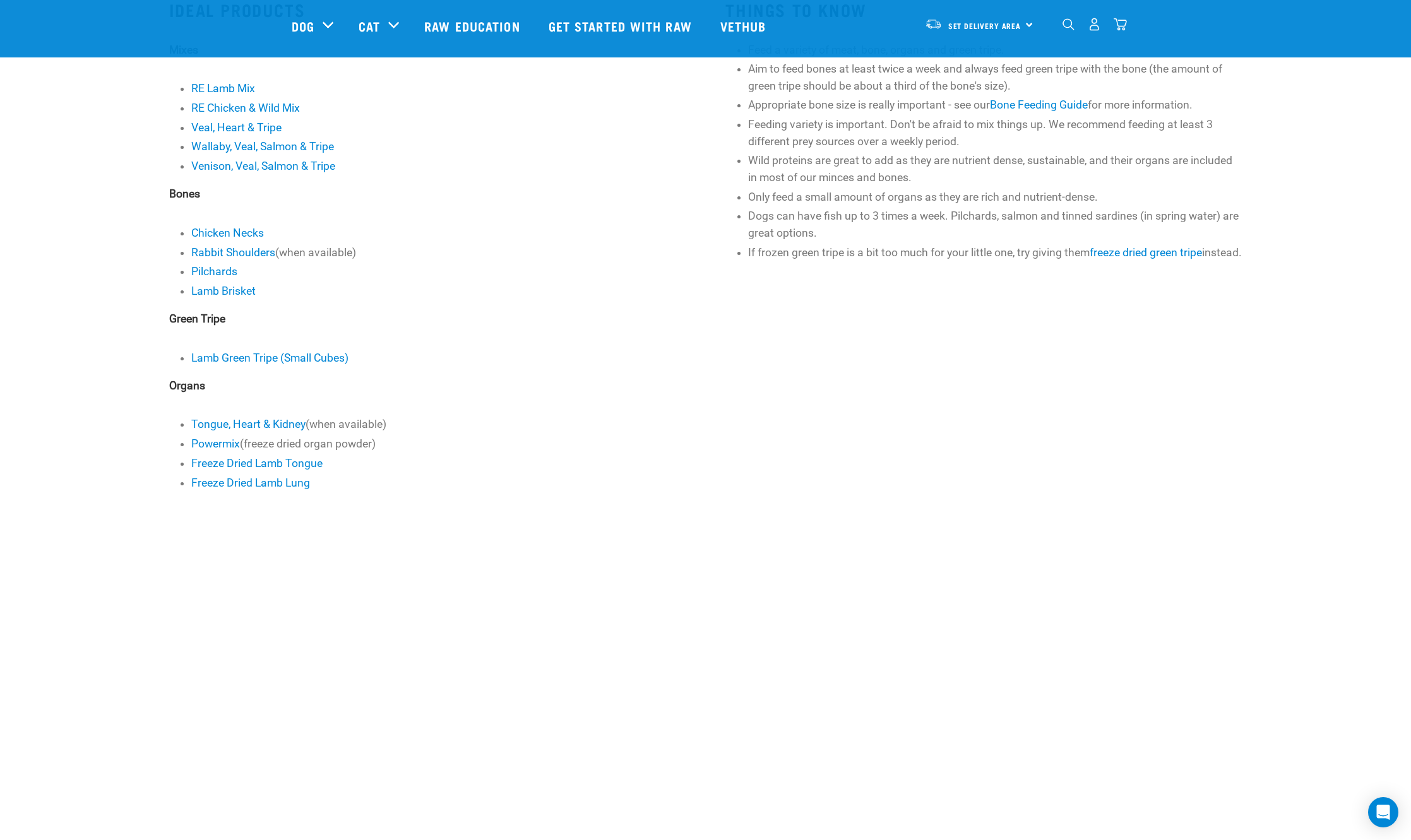
scroll to position [379, 0]
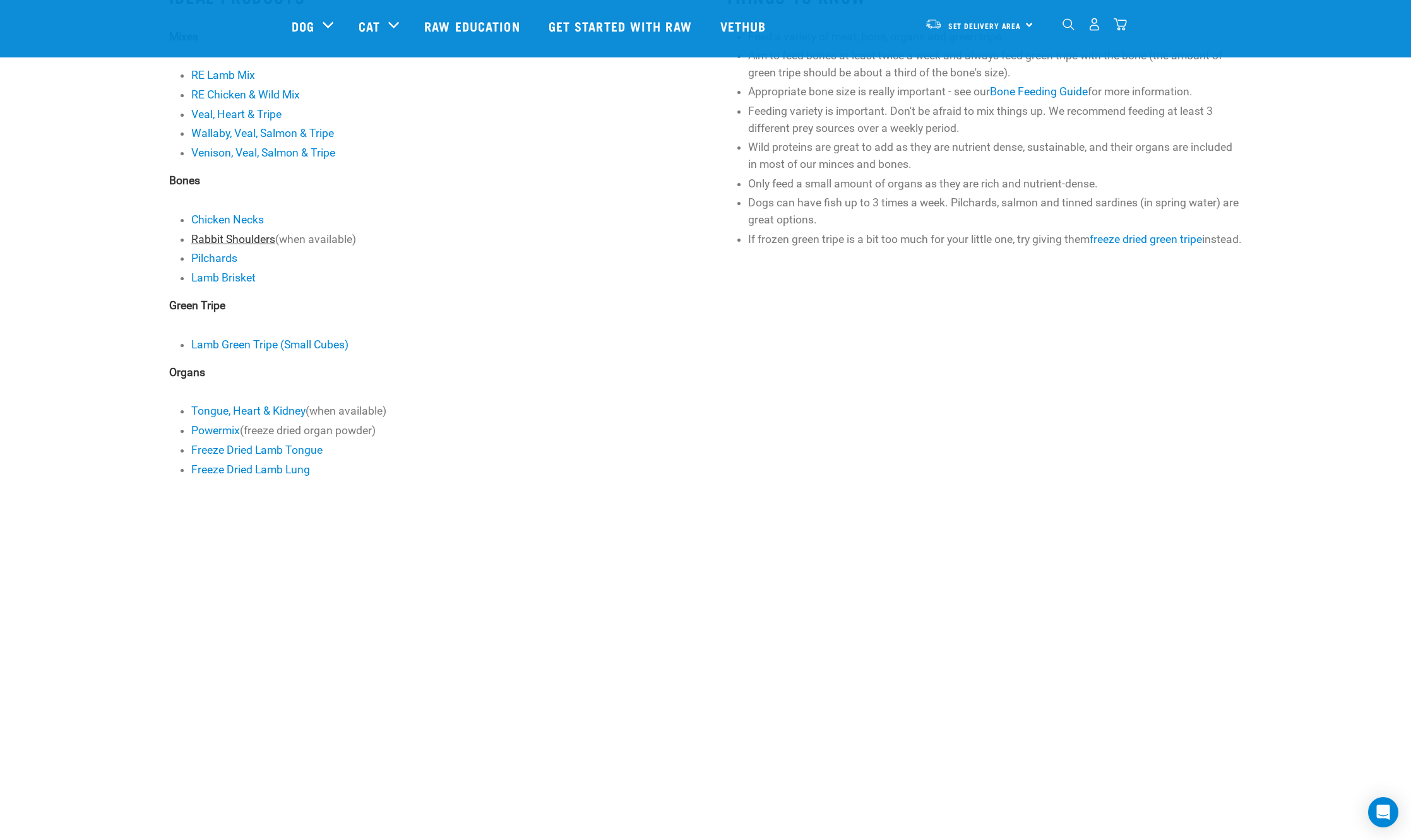
click at [215, 238] on link "Rabbit Shoulders" at bounding box center [233, 239] width 84 height 12
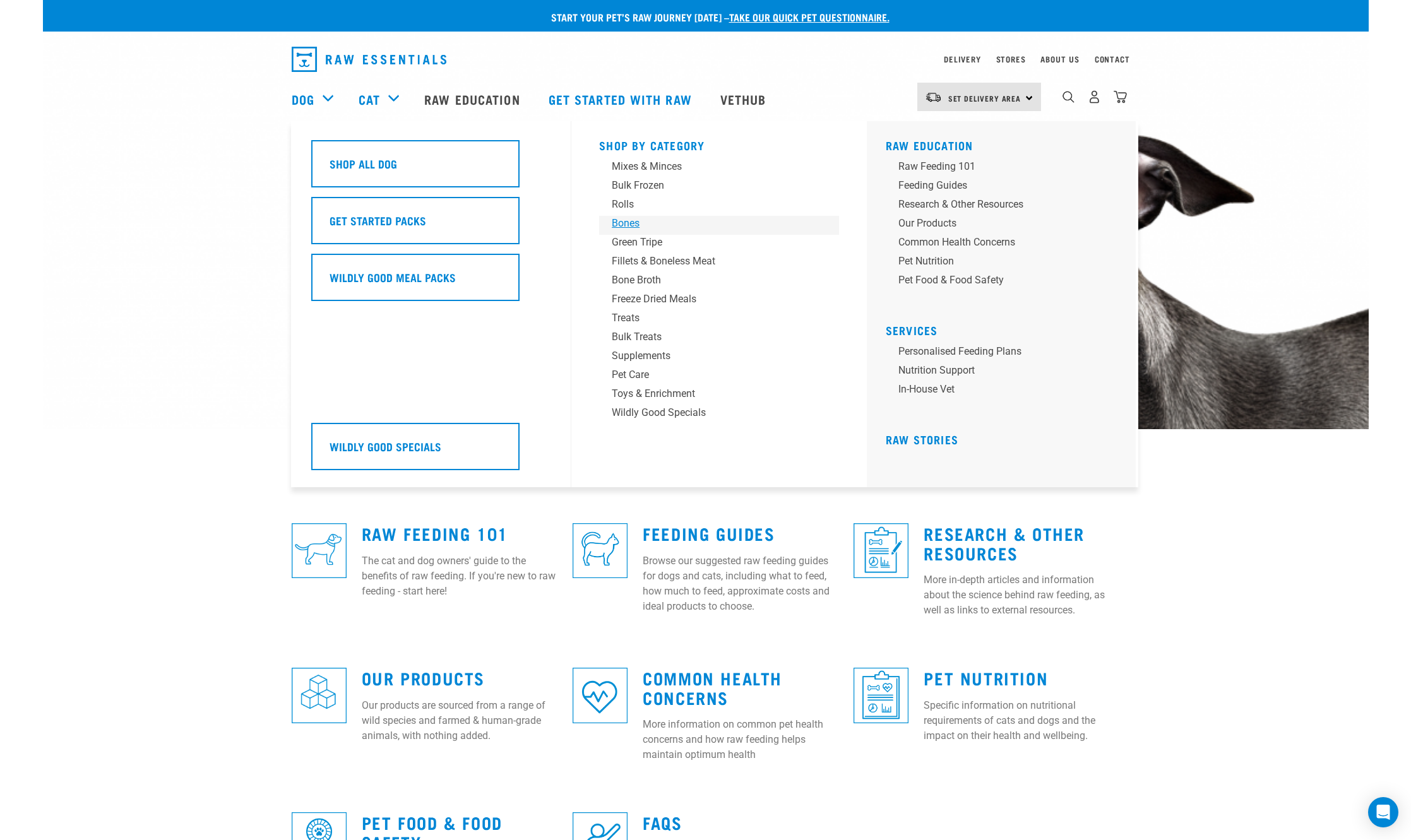
click at [627, 221] on div "Bones" at bounding box center [710, 223] width 197 height 15
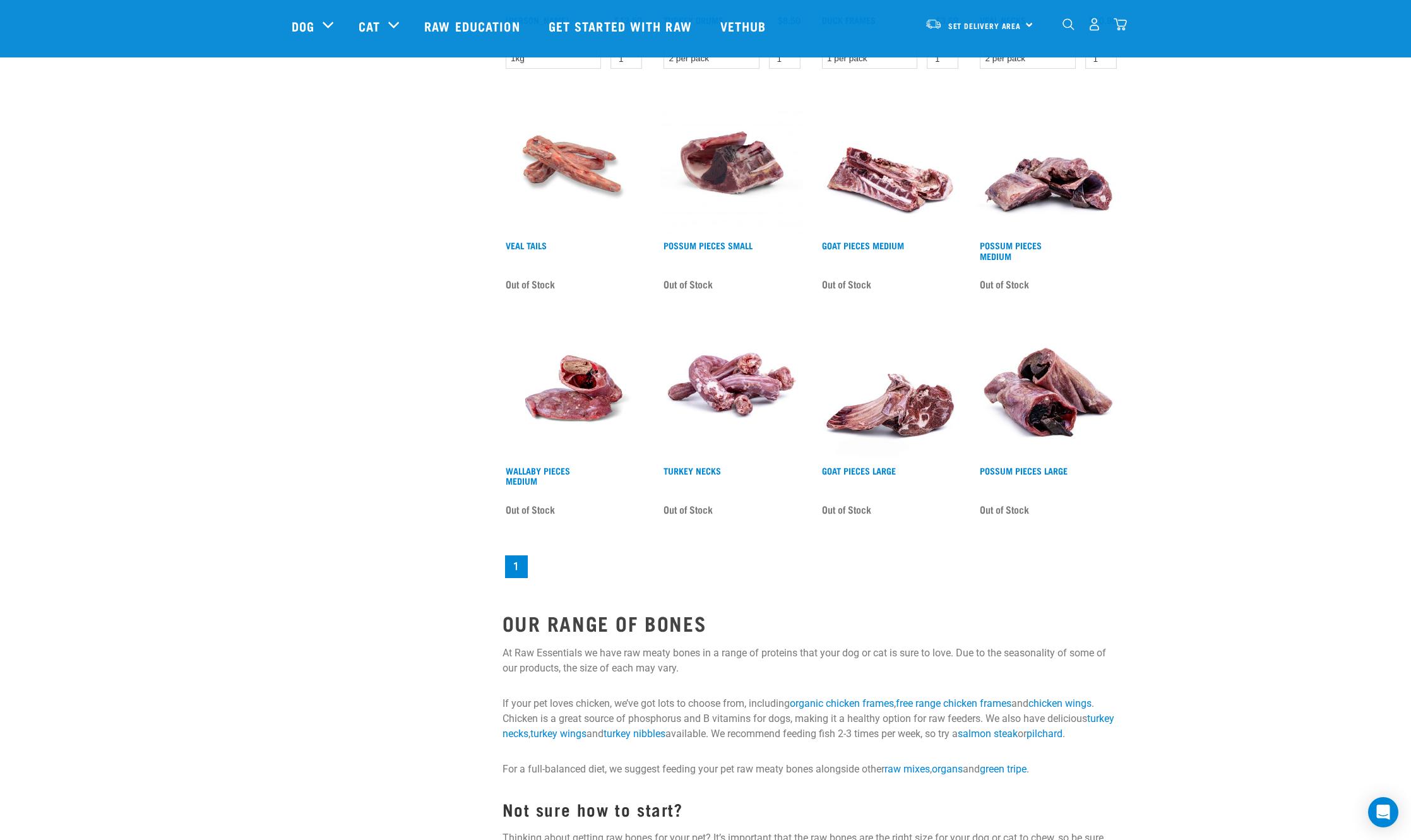
scroll to position [1010, 0]
